Goal: Information Seeking & Learning: Learn about a topic

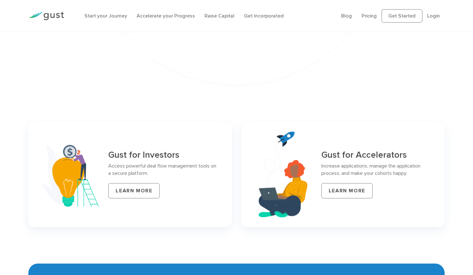
scroll to position [2528, 0]
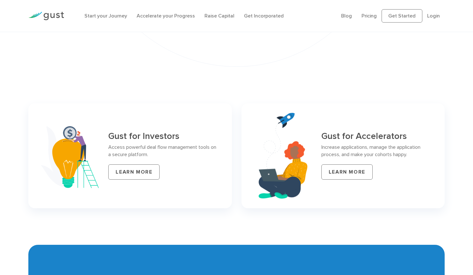
drag, startPoint x: 197, startPoint y: 197, endPoint x: 164, endPoint y: 164, distance: 46.4
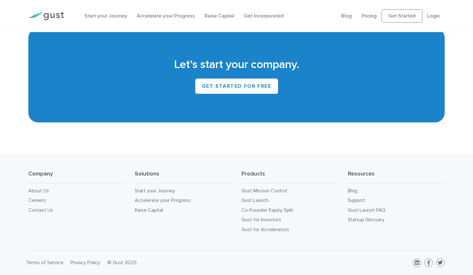
scroll to position [2835, 0]
click at [367, 19] on link "Pricing" at bounding box center [368, 16] width 15 height 6
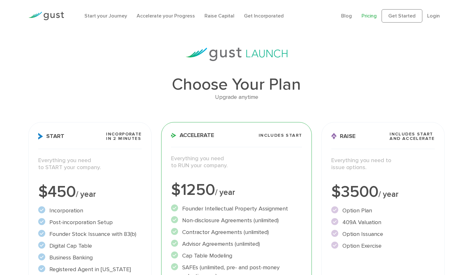
click at [94, 61] on div at bounding box center [236, 54] width 416 height 13
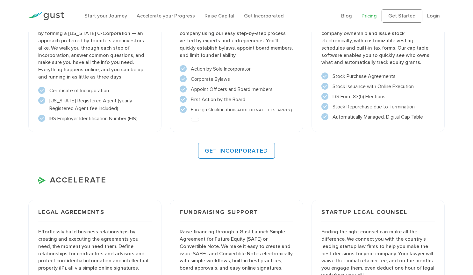
scroll to position [503, 0]
drag, startPoint x: 441, startPoint y: 139, endPoint x: 440, endPoint y: 172, distance: 33.1
drag, startPoint x: 440, startPoint y: 172, endPoint x: 445, endPoint y: 195, distance: 23.4
click at [445, 195] on div "More Information Incorporate in 2 Minutes Incorporation GET INCORPORATED" at bounding box center [236, 228] width 473 height 622
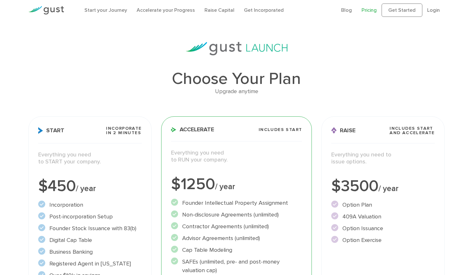
scroll to position [0, 0]
